Goal: Task Accomplishment & Management: Complete application form

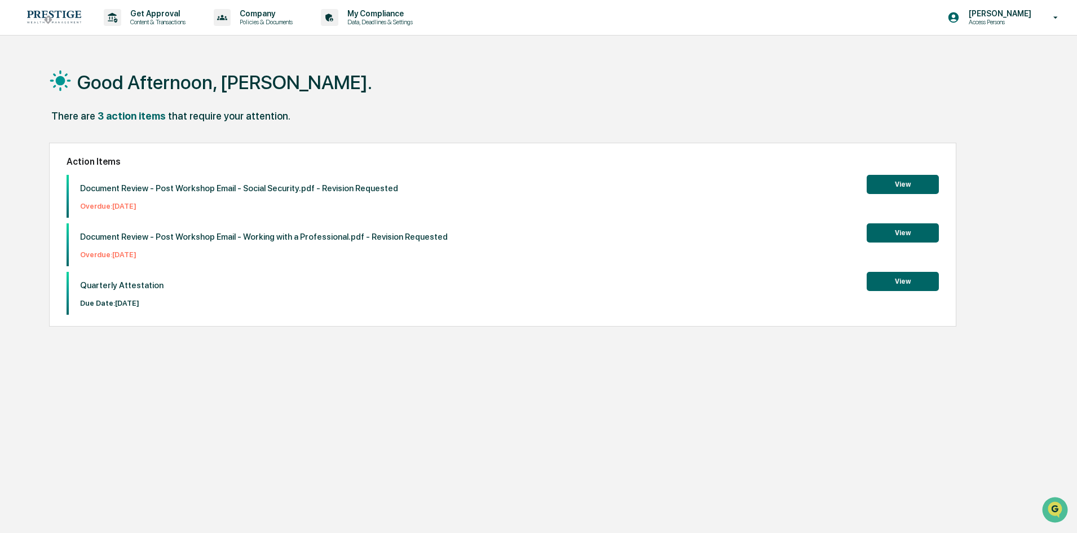
click at [911, 281] on button "View" at bounding box center [903, 281] width 72 height 19
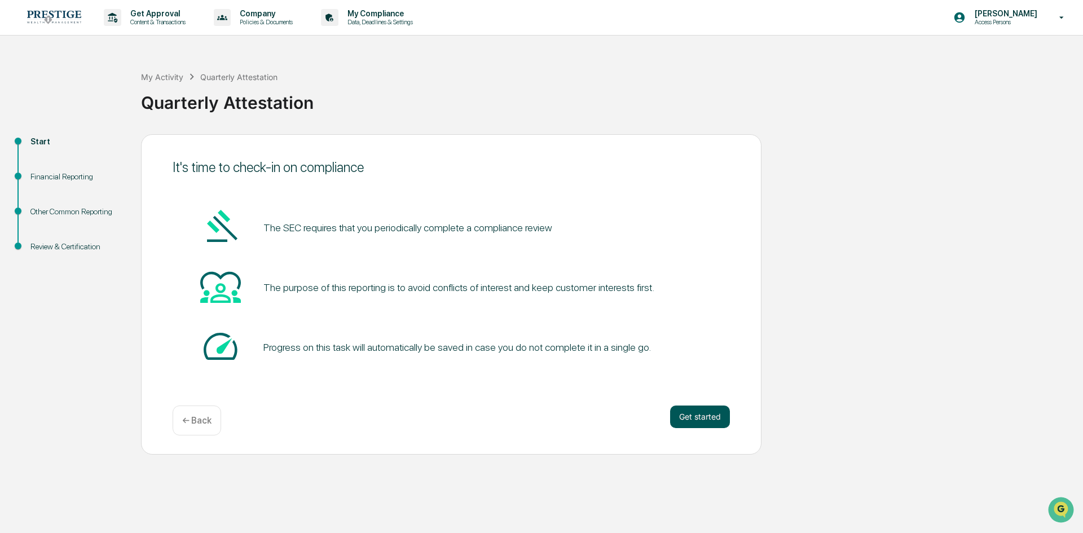
click at [688, 414] on button "Get started" at bounding box center [700, 416] width 60 height 23
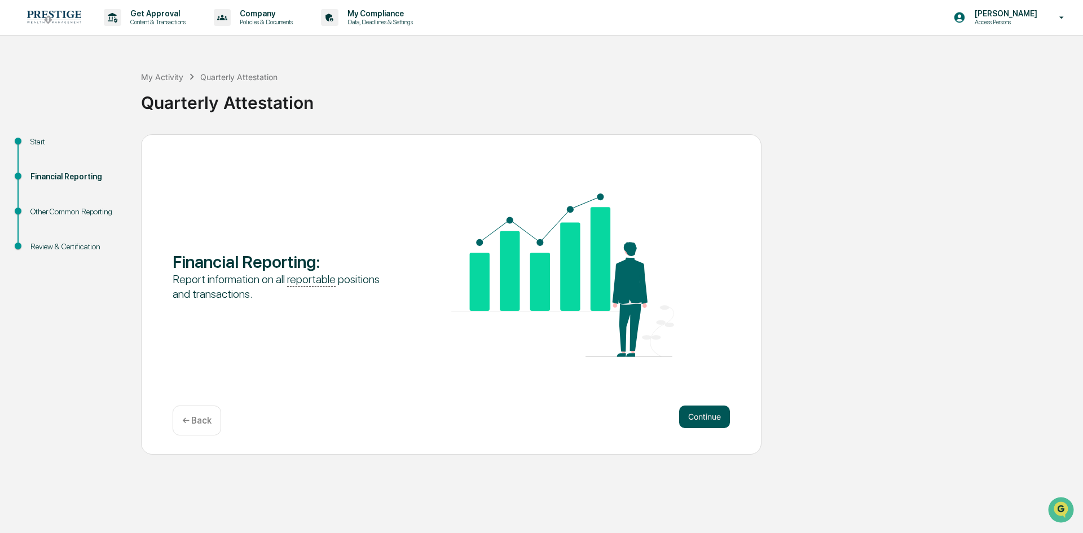
click at [703, 412] on button "Continue" at bounding box center [704, 416] width 51 height 23
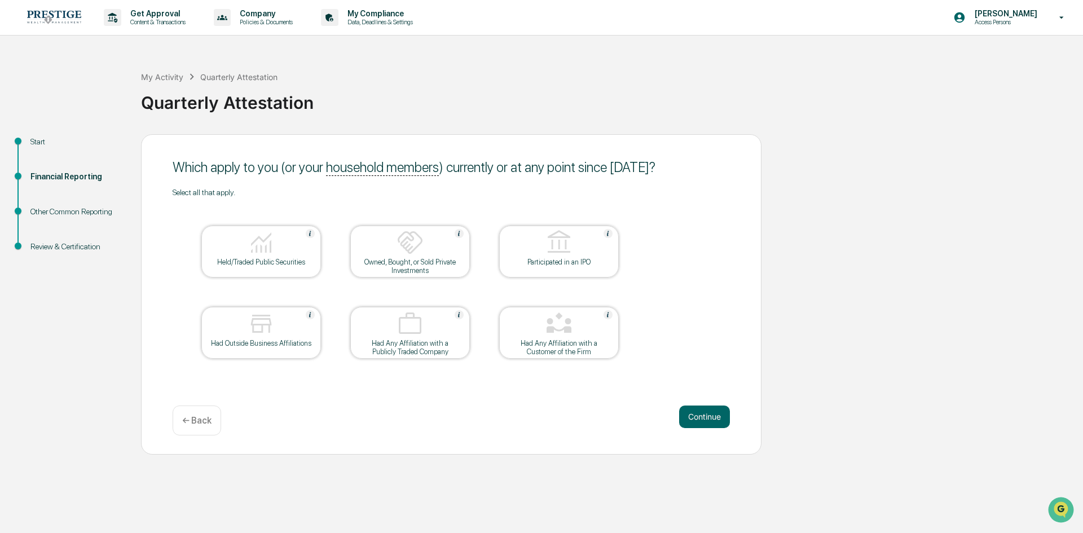
click at [260, 262] on div "Held/Traded Public Securities" at bounding box center [260, 262] width 101 height 8
click at [710, 411] on button "Continue" at bounding box center [704, 416] width 51 height 23
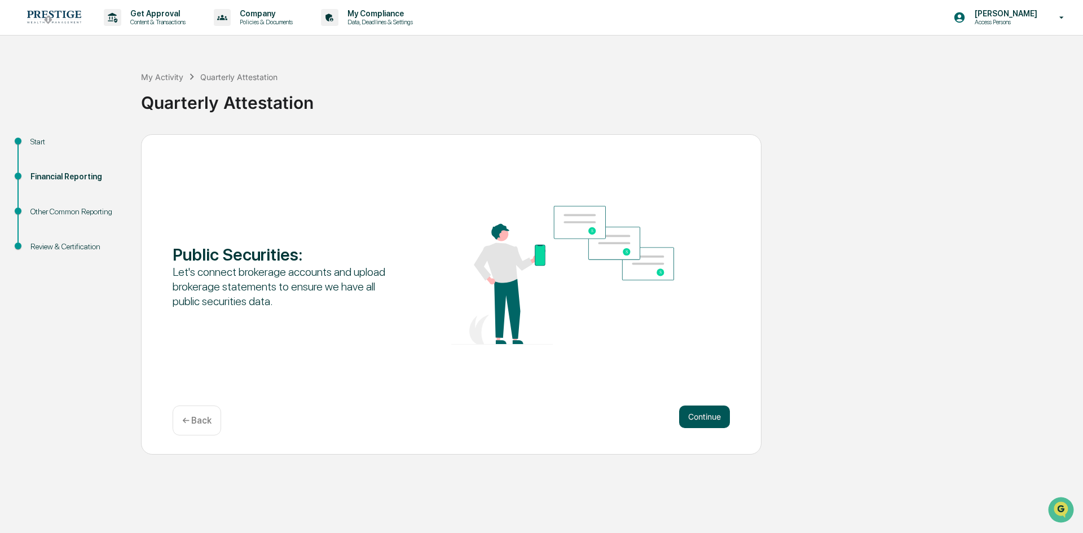
click at [713, 419] on button "Continue" at bounding box center [704, 416] width 51 height 23
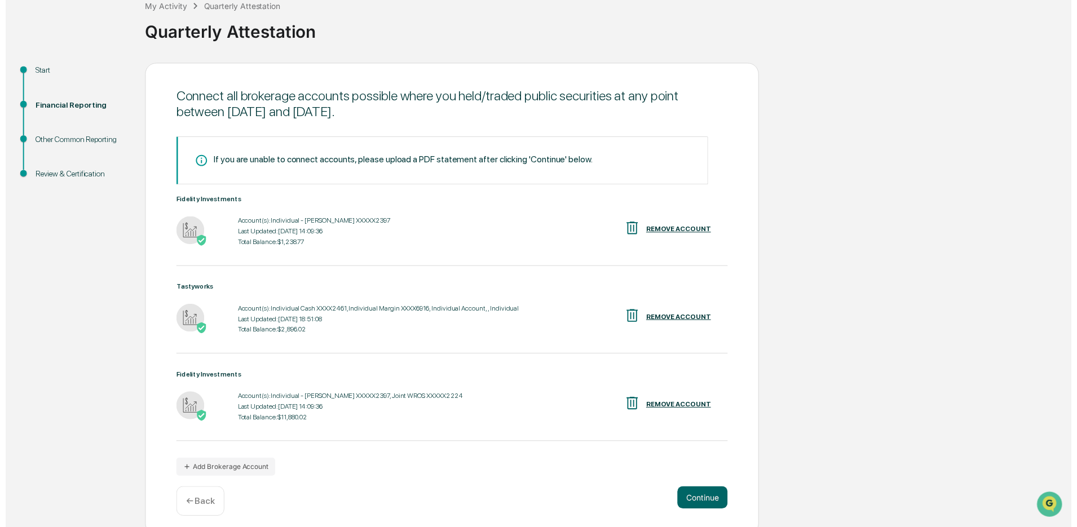
scroll to position [78, 0]
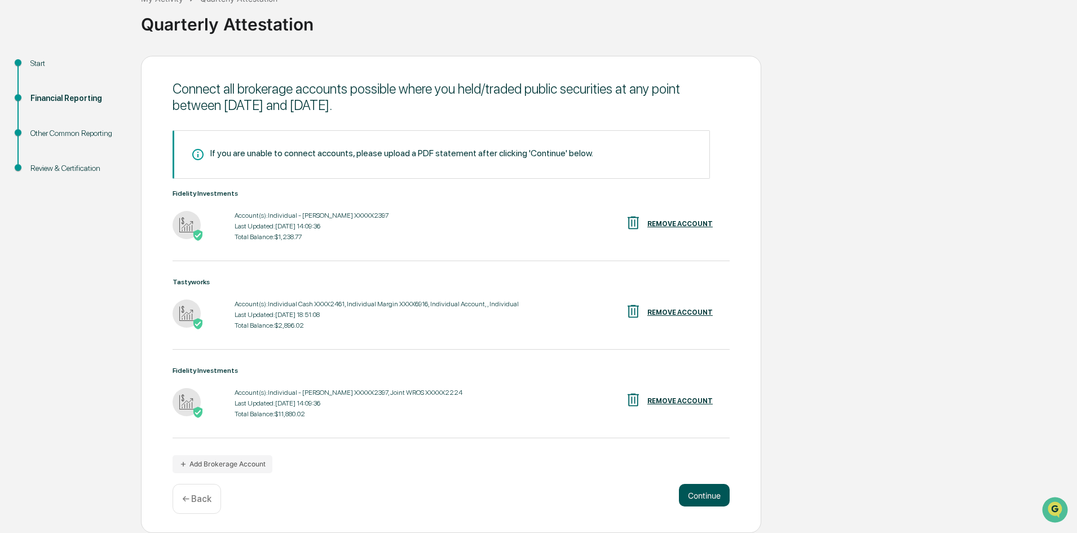
click at [704, 491] on button "Continue" at bounding box center [704, 495] width 51 height 23
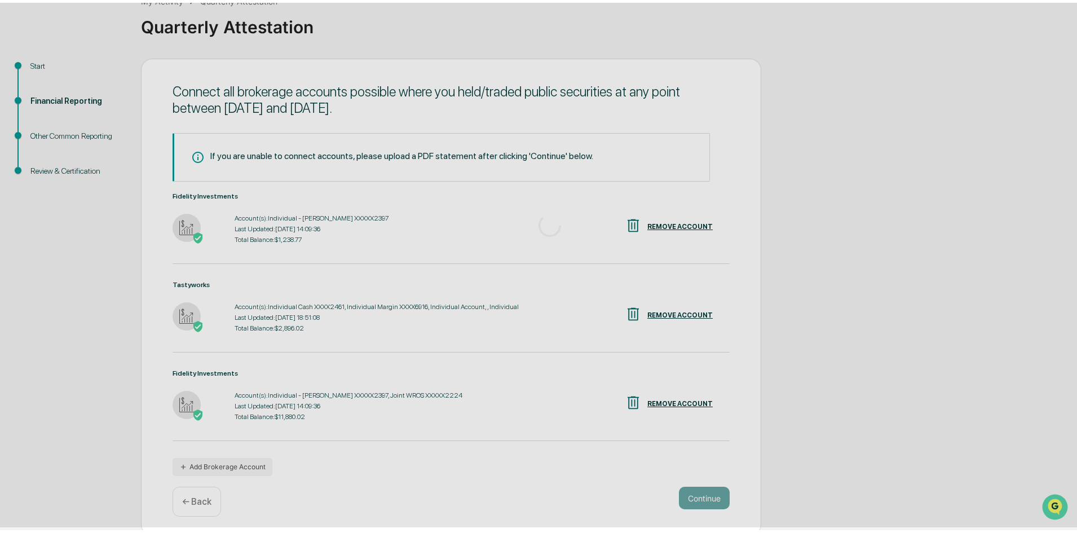
scroll to position [0, 0]
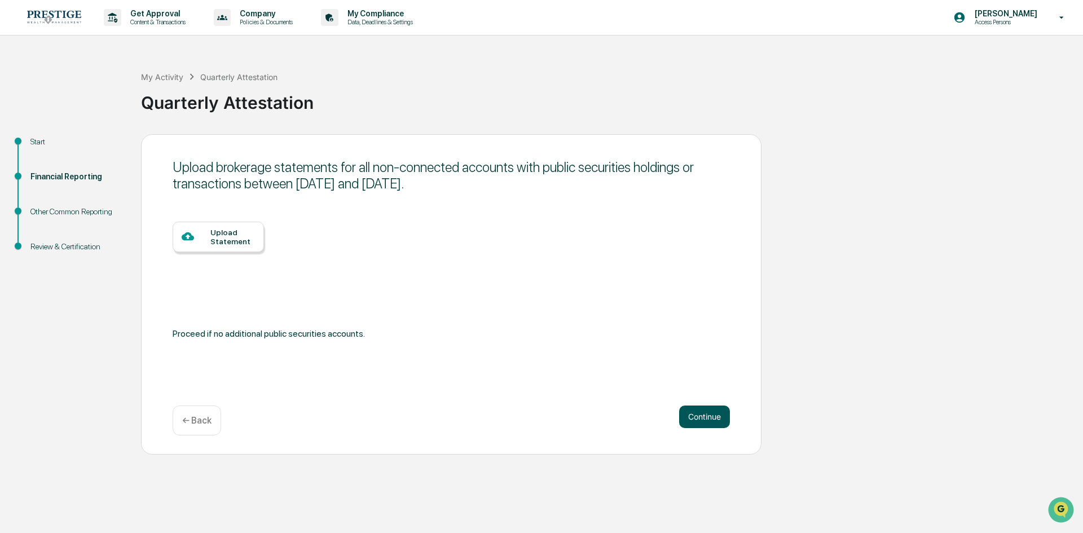
click at [714, 414] on button "Continue" at bounding box center [704, 416] width 51 height 23
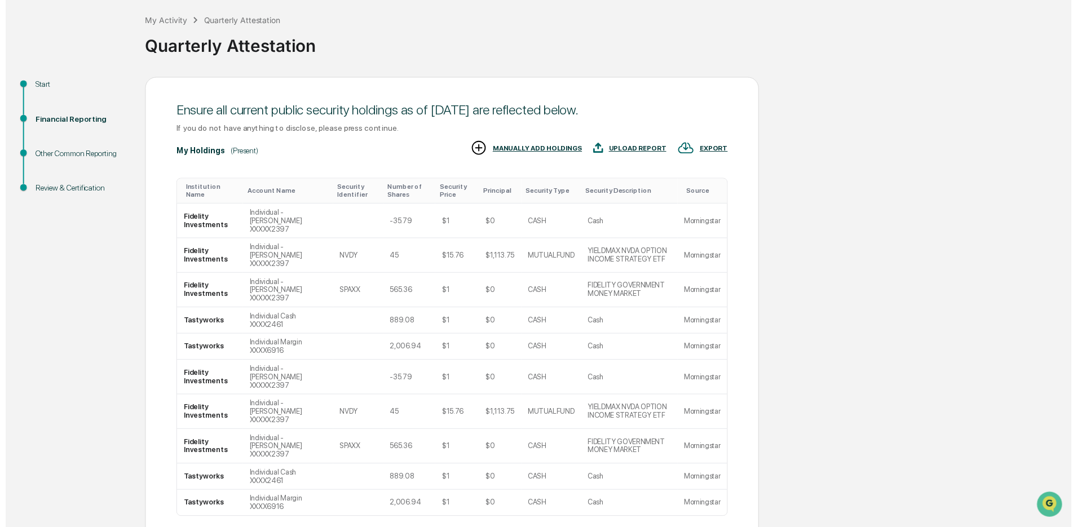
scroll to position [92, 0]
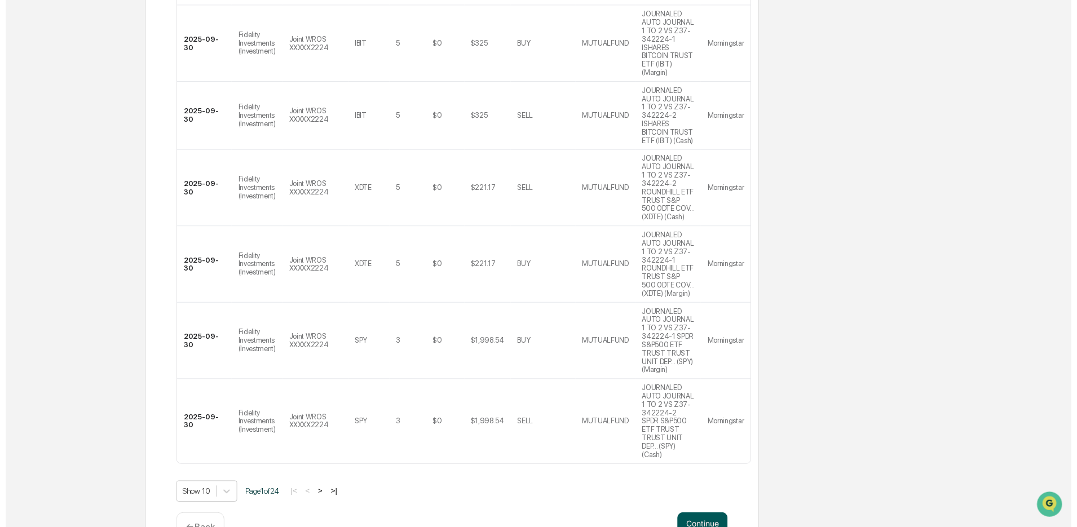
scroll to position [507, 0]
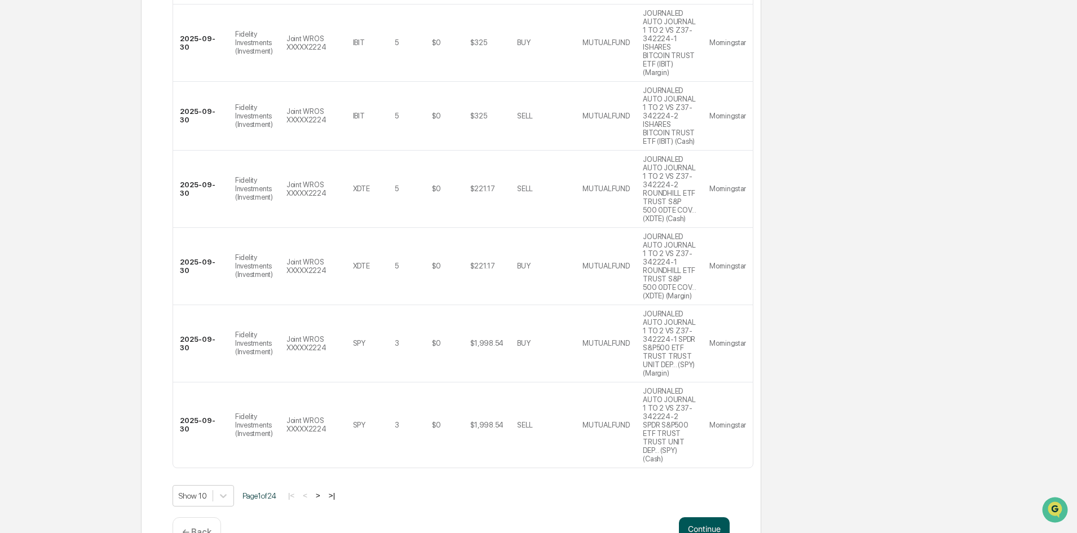
click at [712, 517] on button "Continue" at bounding box center [704, 528] width 51 height 23
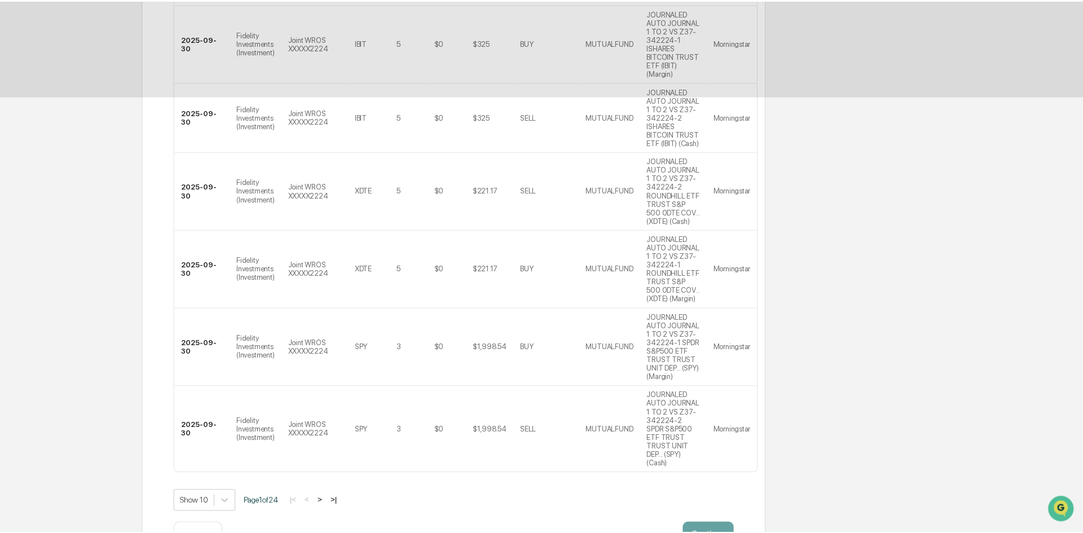
scroll to position [0, 0]
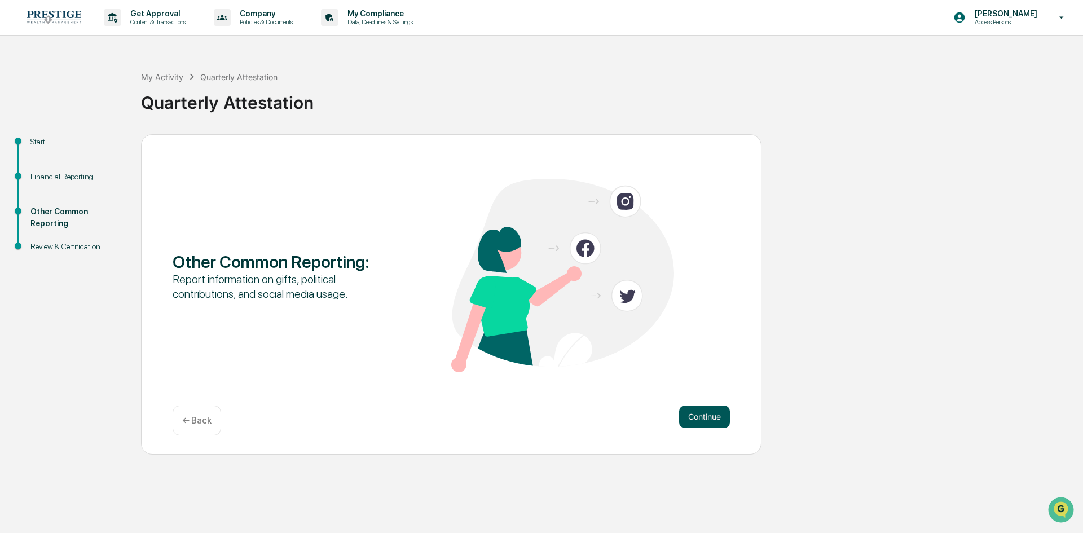
click at [713, 419] on button "Continue" at bounding box center [704, 416] width 51 height 23
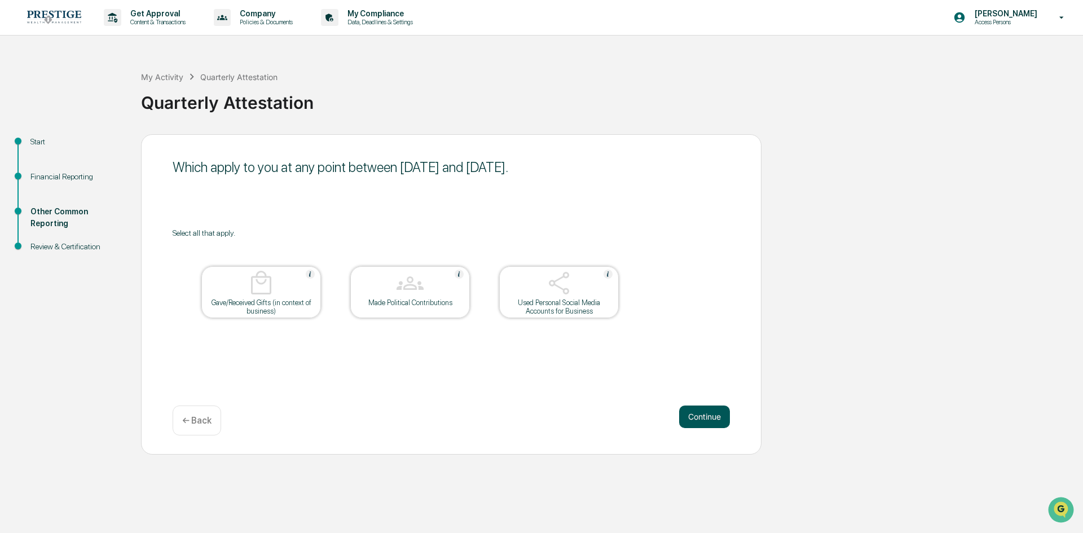
click at [710, 412] on button "Continue" at bounding box center [704, 416] width 51 height 23
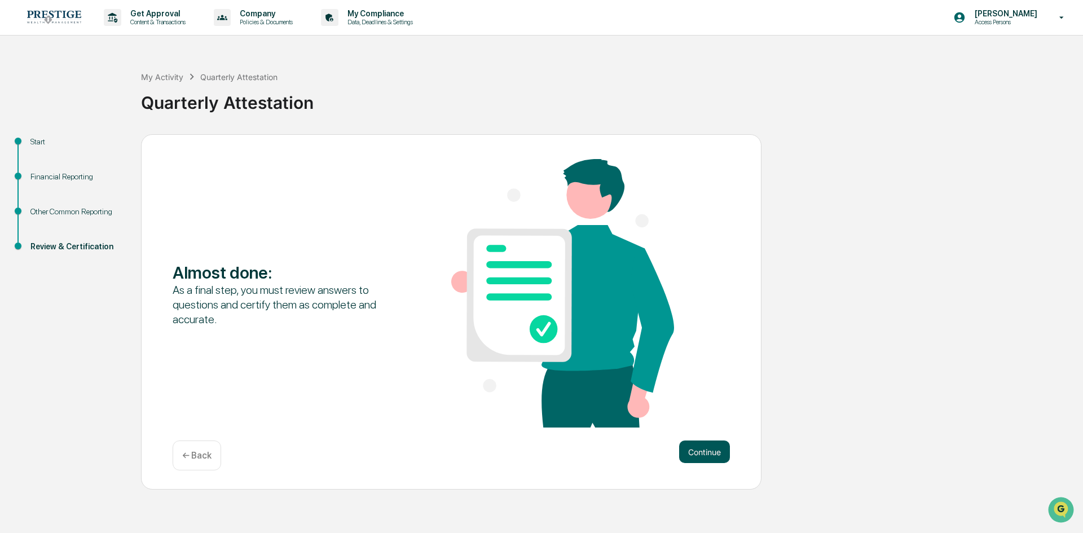
click at [703, 449] on button "Continue" at bounding box center [704, 451] width 51 height 23
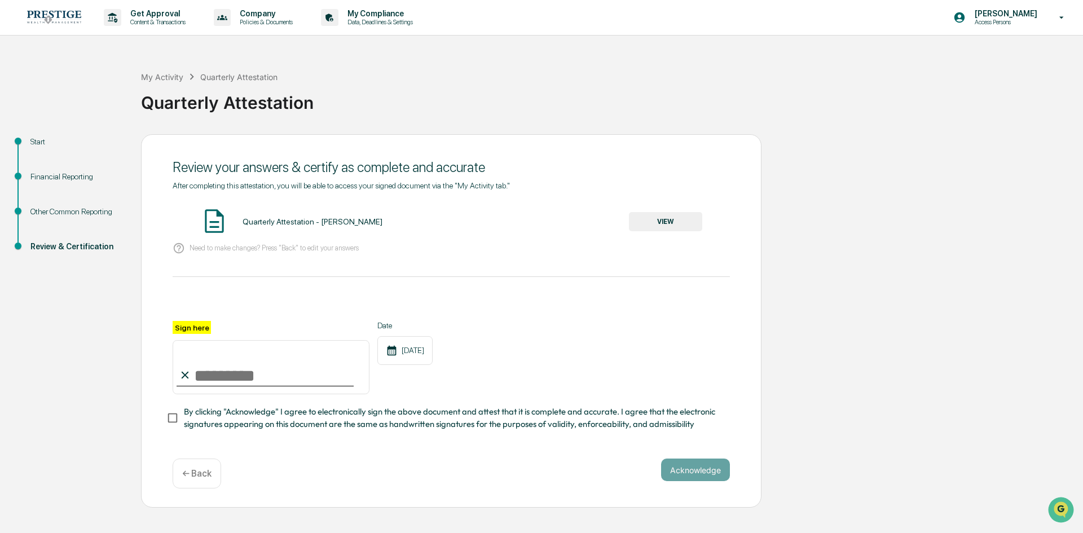
click at [223, 383] on input "Sign here" at bounding box center [271, 367] width 197 height 54
type input "**********"
click at [311, 440] on div "**********" at bounding box center [451, 314] width 557 height 267
click at [706, 469] on button "Acknowledge" at bounding box center [695, 469] width 69 height 23
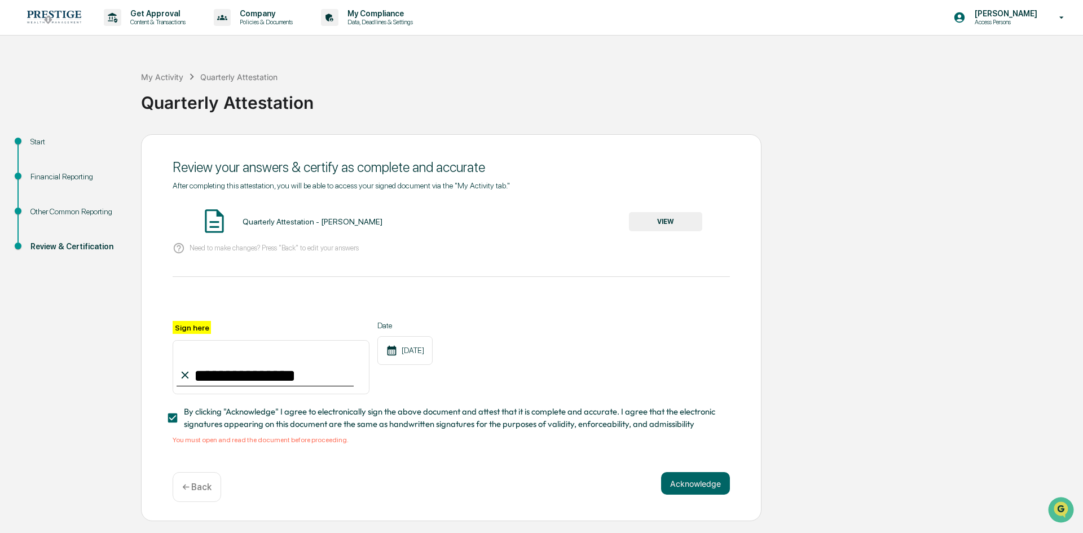
click at [304, 224] on div "Quarterly Attestation - [PERSON_NAME]" at bounding box center [312, 221] width 140 height 9
click at [669, 223] on button "VIEW" at bounding box center [665, 221] width 73 height 19
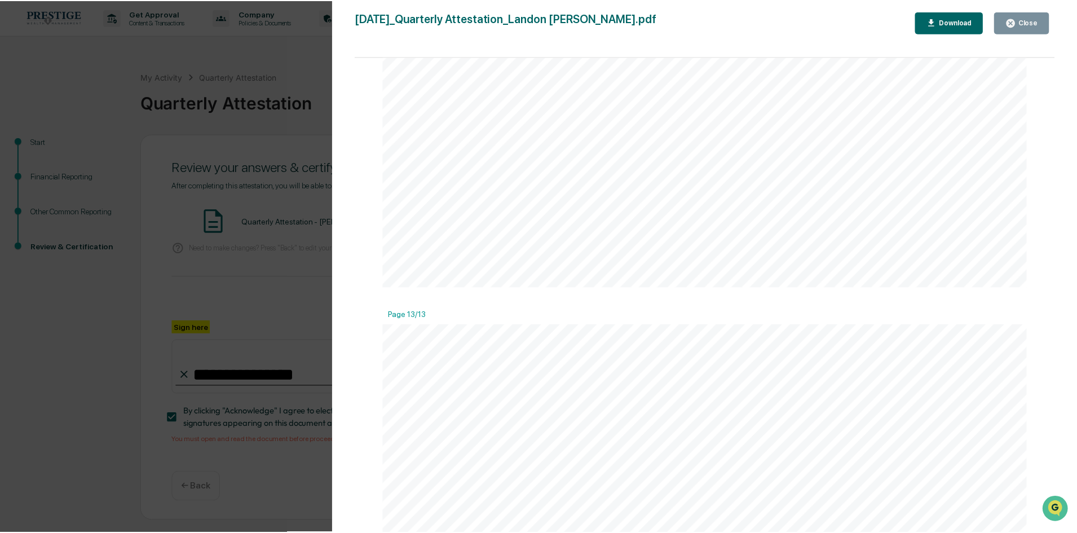
scroll to position [11159, 0]
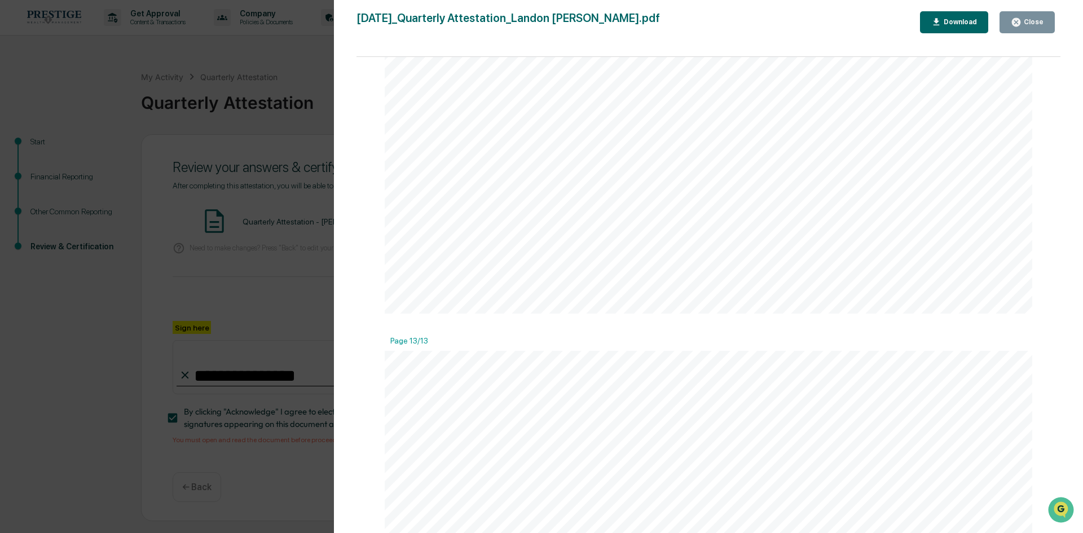
click at [1023, 15] on button "Close" at bounding box center [1026, 22] width 55 height 22
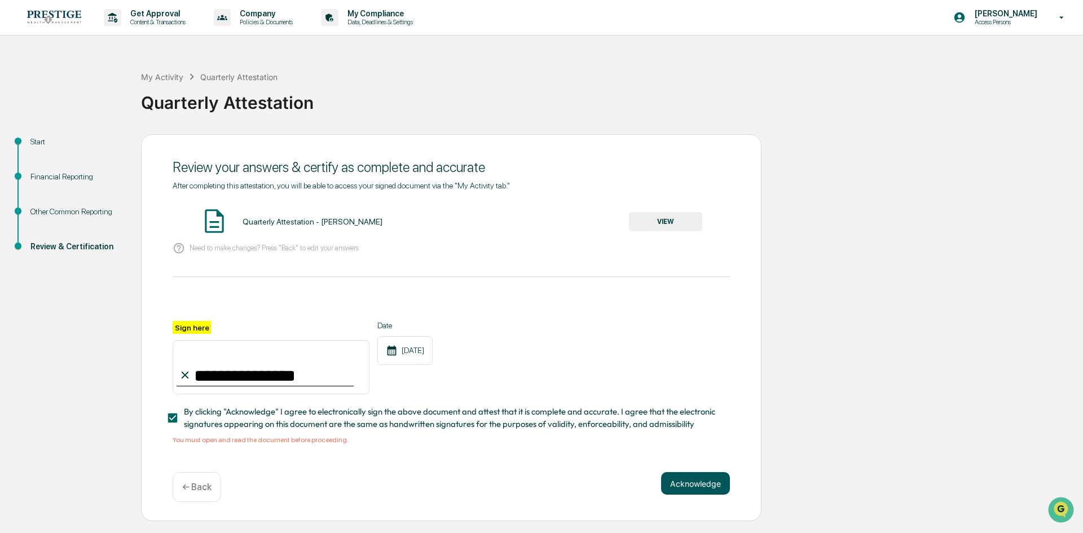
click at [682, 484] on button "Acknowledge" at bounding box center [695, 483] width 69 height 23
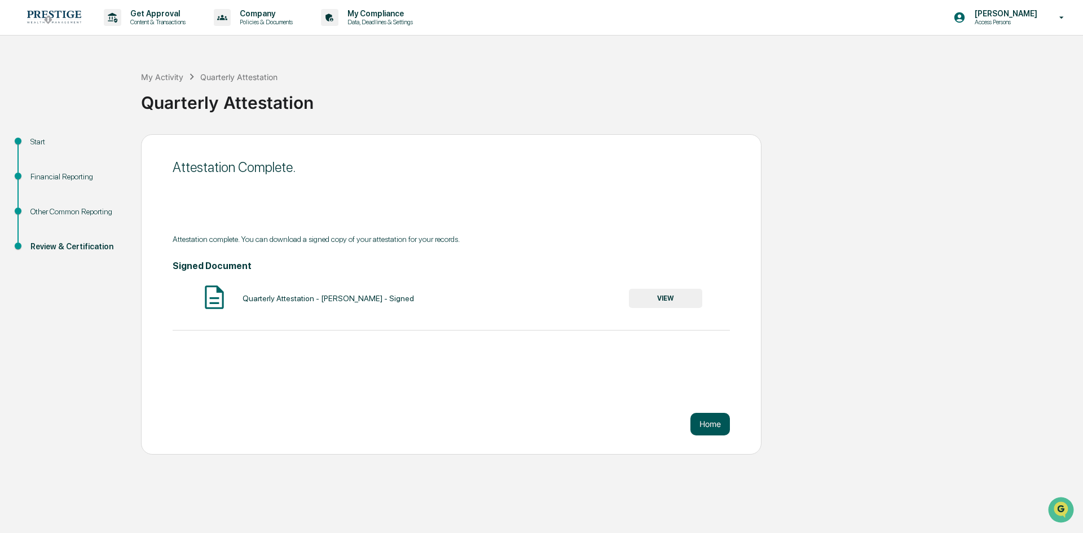
click at [707, 426] on button "Home" at bounding box center [709, 424] width 39 height 23
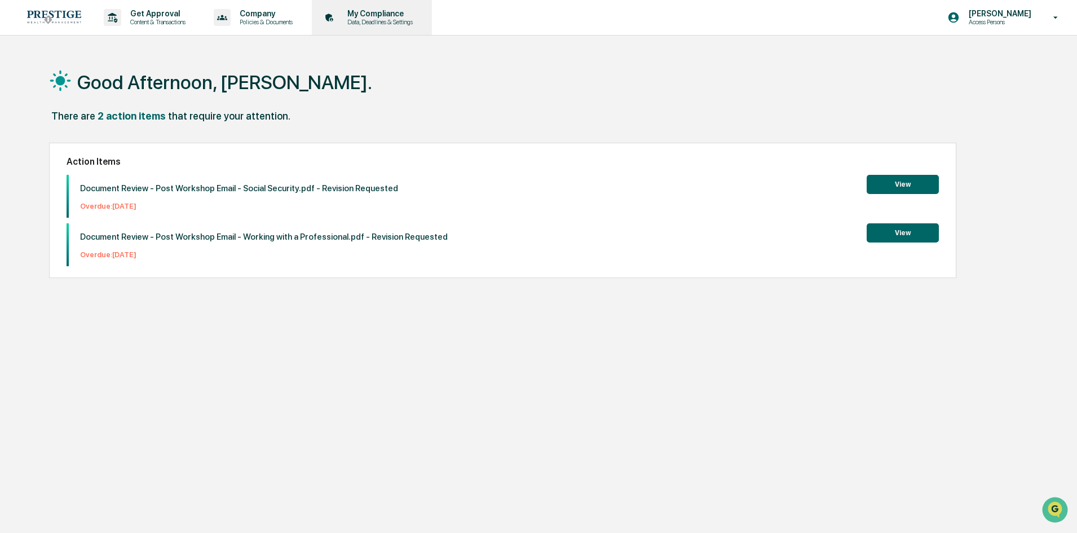
click at [382, 13] on p "My Compliance" at bounding box center [378, 13] width 80 height 9
